Goal: Information Seeking & Learning: Learn about a topic

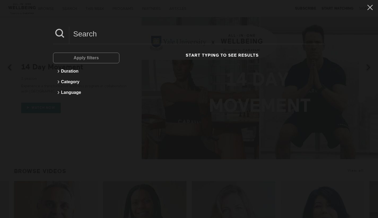
click at [84, 31] on input at bounding box center [197, 34] width 256 height 15
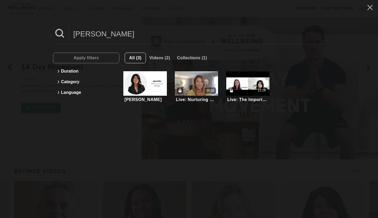
type input "[PERSON_NAME]"
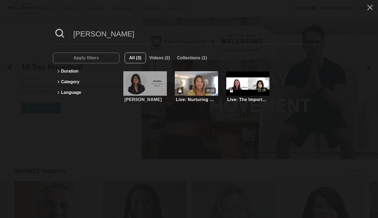
drag, startPoint x: 84, startPoint y: 30, endPoint x: 149, endPoint y: 90, distance: 88.1
click at [149, 90] on div at bounding box center [144, 83] width 43 height 24
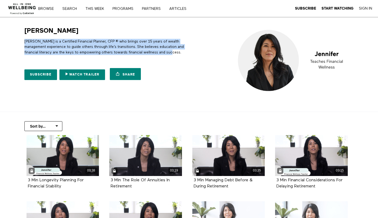
drag, startPoint x: 179, startPoint y: 52, endPoint x: 24, endPoint y: 42, distance: 154.7
click at [24, 42] on p "Jennifer is a Certified Financial Planner, CFP ® who brings over 15 years of we…" at bounding box center [105, 47] width 163 height 16
copy p "Jennifer is a Certified Financial Planner, CFP ® who brings over 15 years of we…"
